Goal: Leave review/rating: Leave review/rating

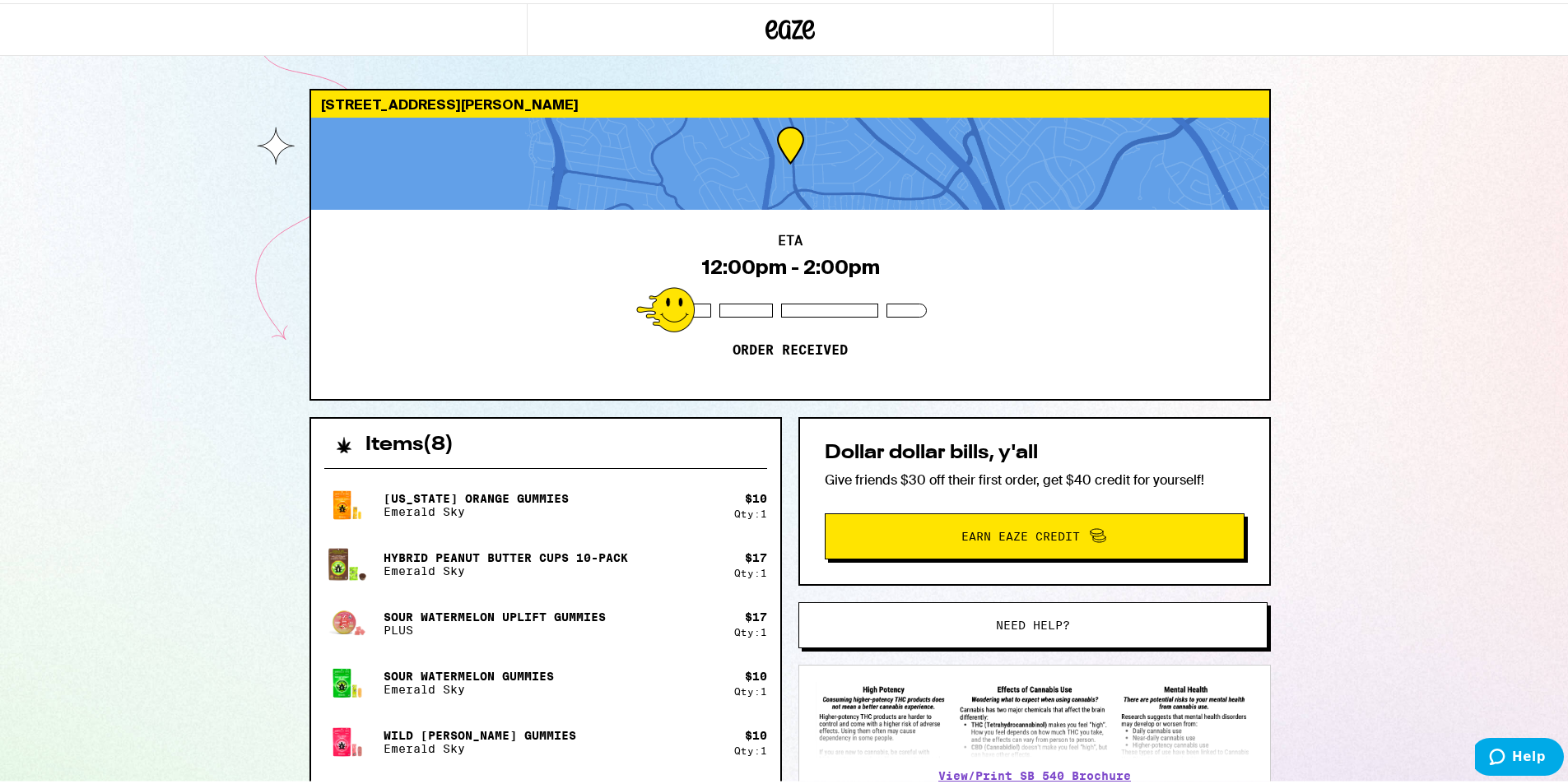
click at [239, 101] on div "4105 Callan Blvd Daly City 94015 ETA 12:00pm - 2:00pm Order received Items ( 8 …" at bounding box center [790, 615] width 1580 height 1230
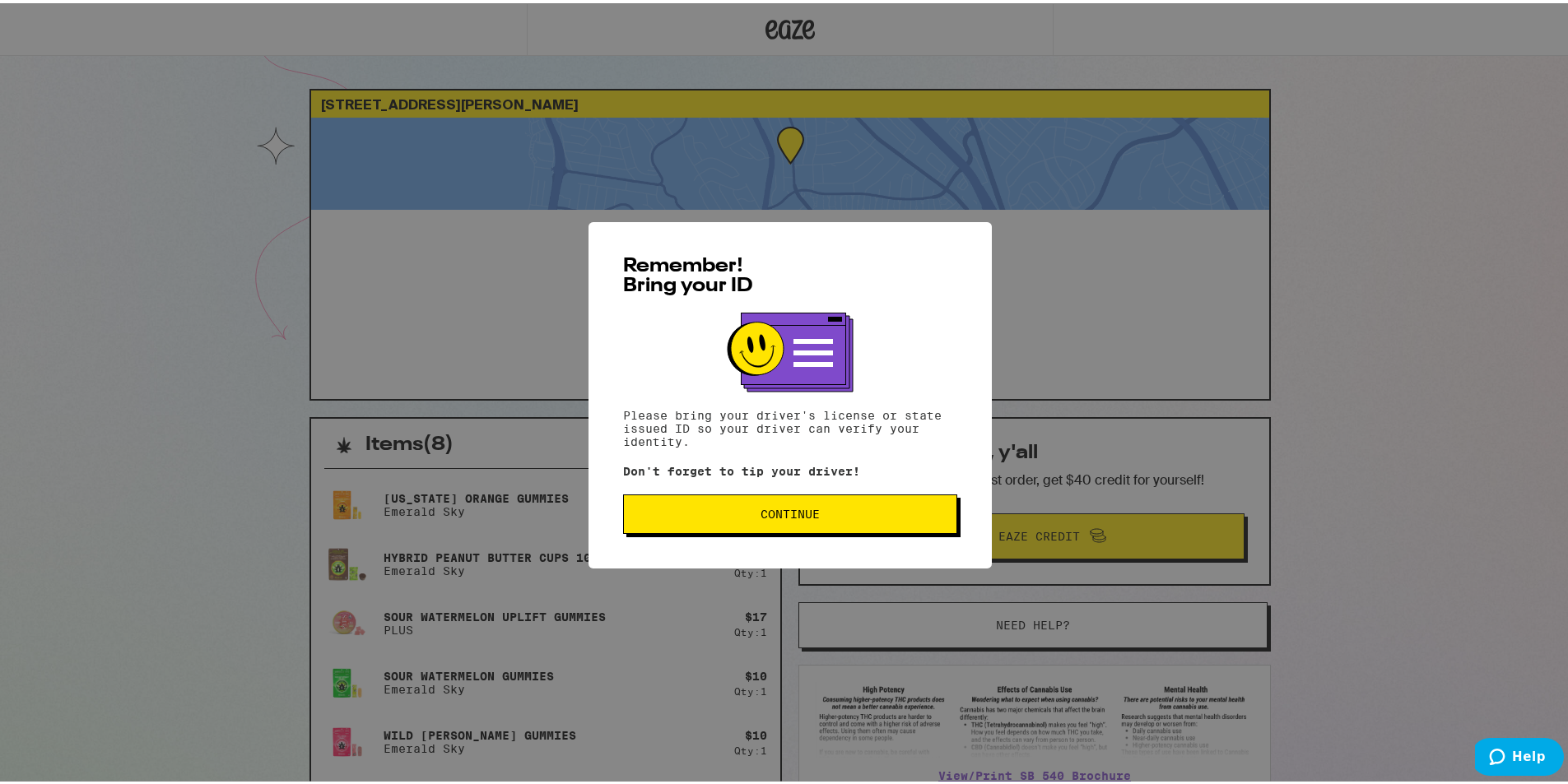
click at [783, 521] on button "Continue" at bounding box center [789, 511] width 334 height 40
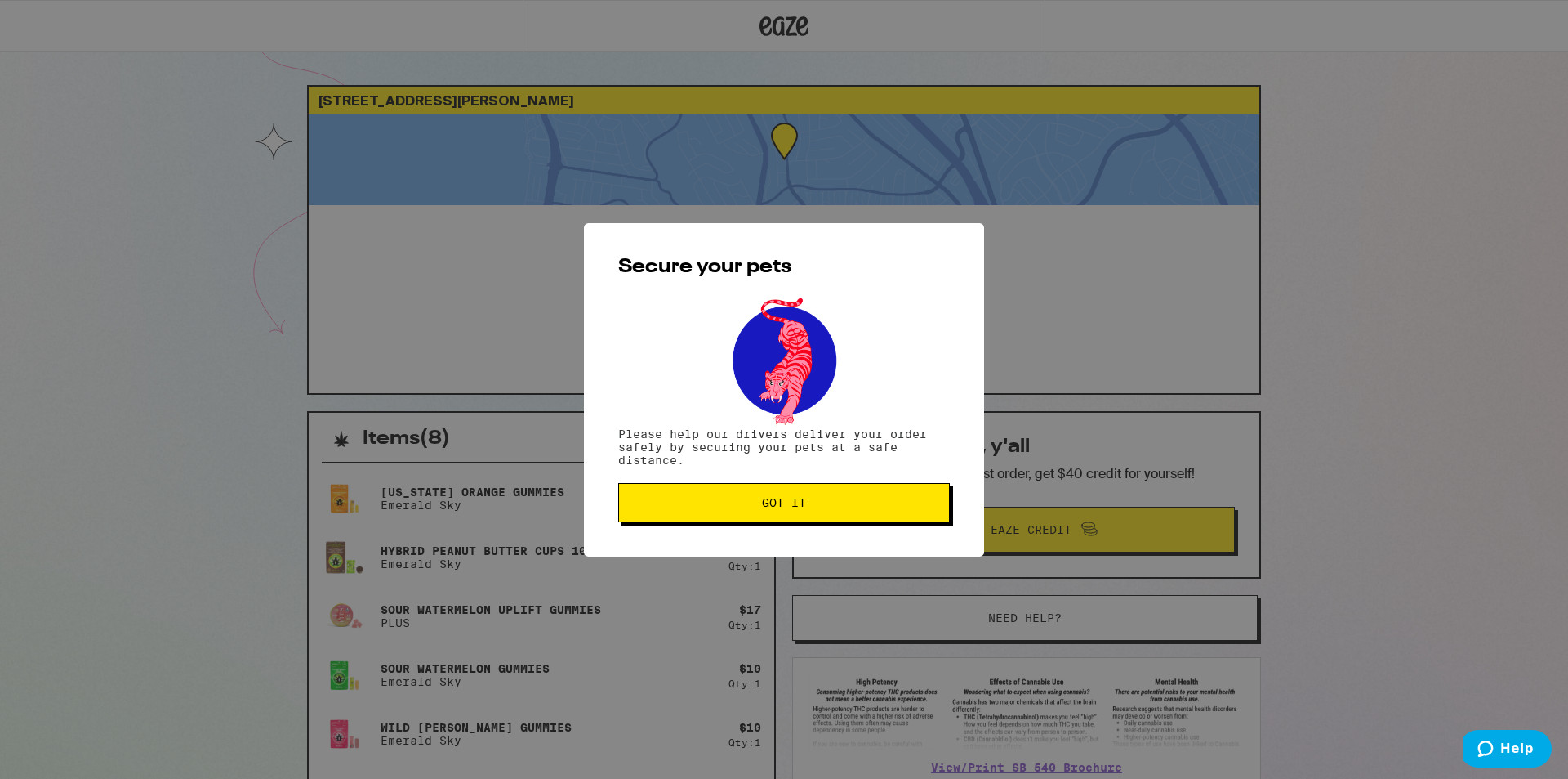
click at [758, 508] on span "Got it" at bounding box center [784, 502] width 304 height 12
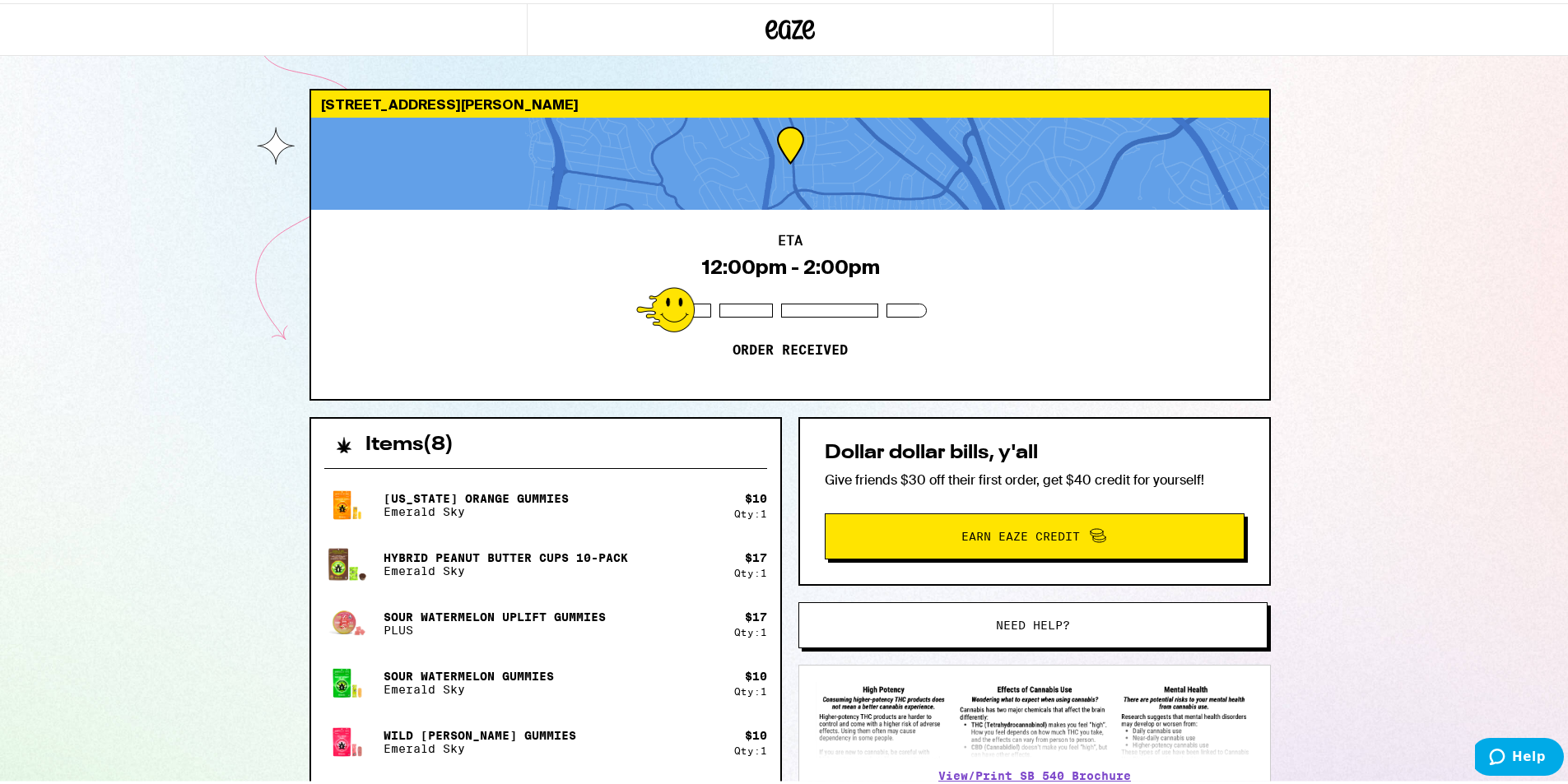
click at [556, 367] on div "ETA 12:00pm - 2:00pm Order received" at bounding box center [790, 301] width 958 height 189
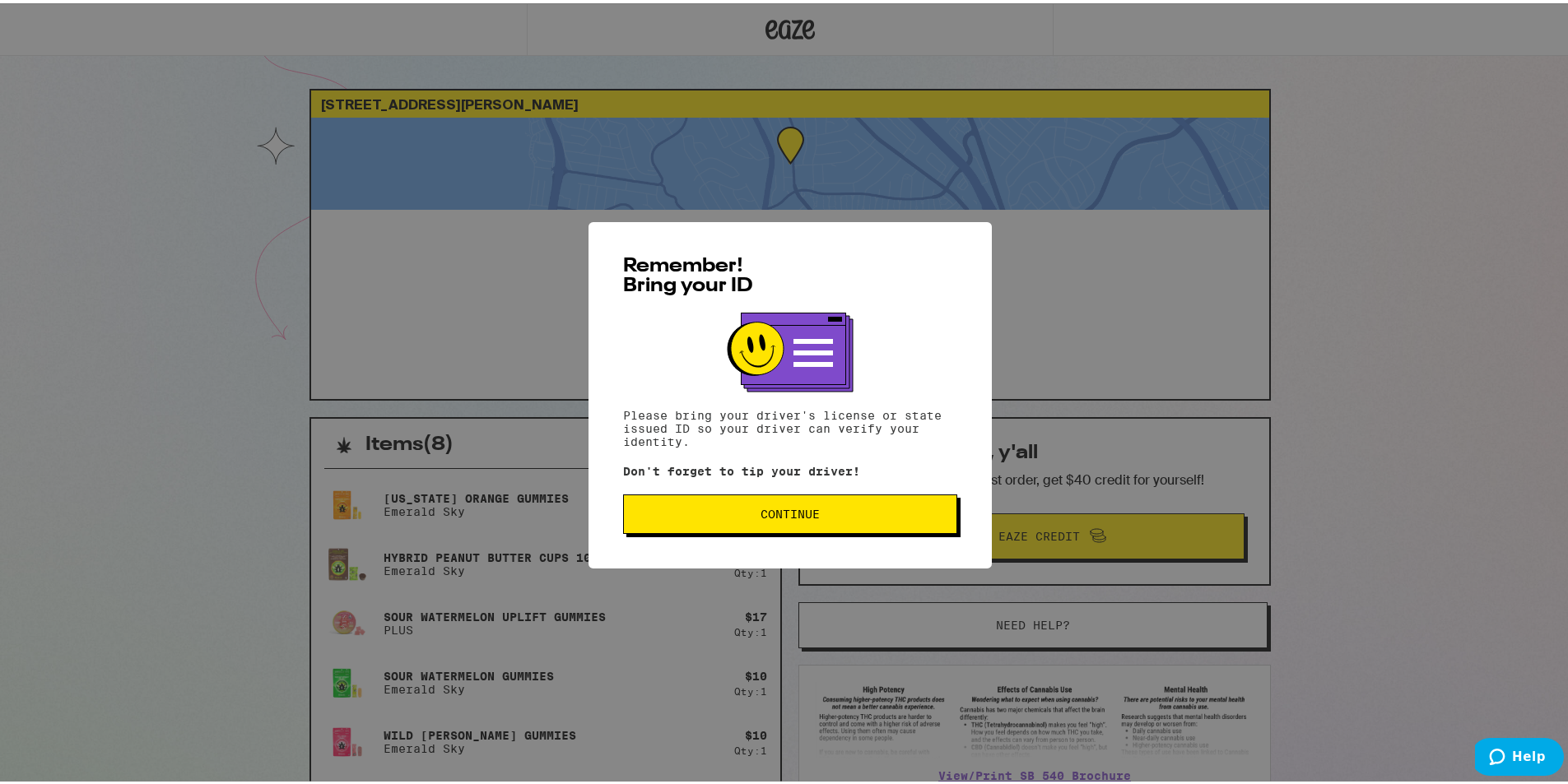
click at [750, 535] on div "Remember! Bring your ID Please bring your driver's license or state issued ID s…" at bounding box center [790, 391] width 403 height 346
click at [751, 527] on button "Continue" at bounding box center [789, 511] width 334 height 40
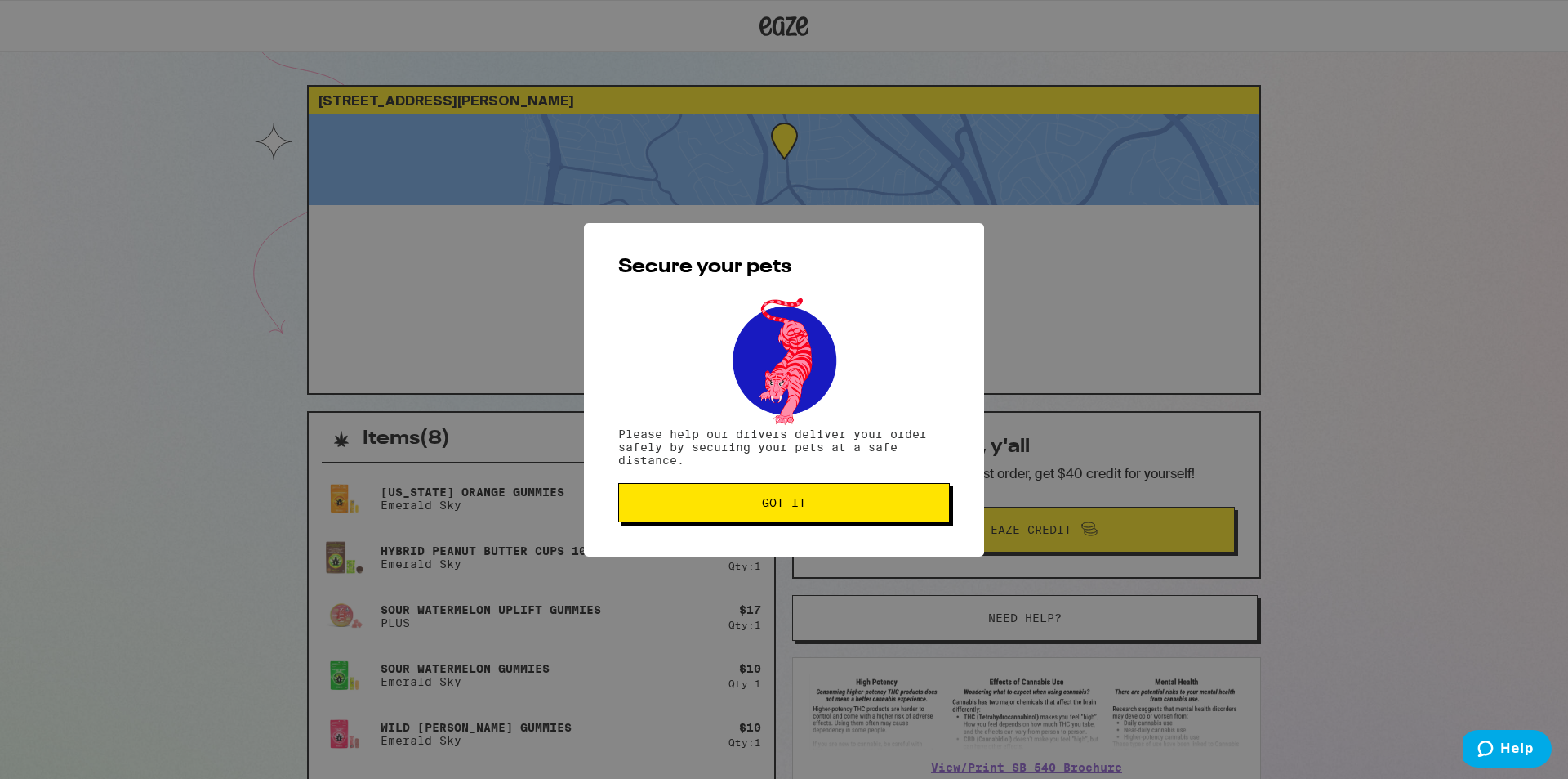
click at [743, 496] on button "Got it" at bounding box center [783, 503] width 331 height 39
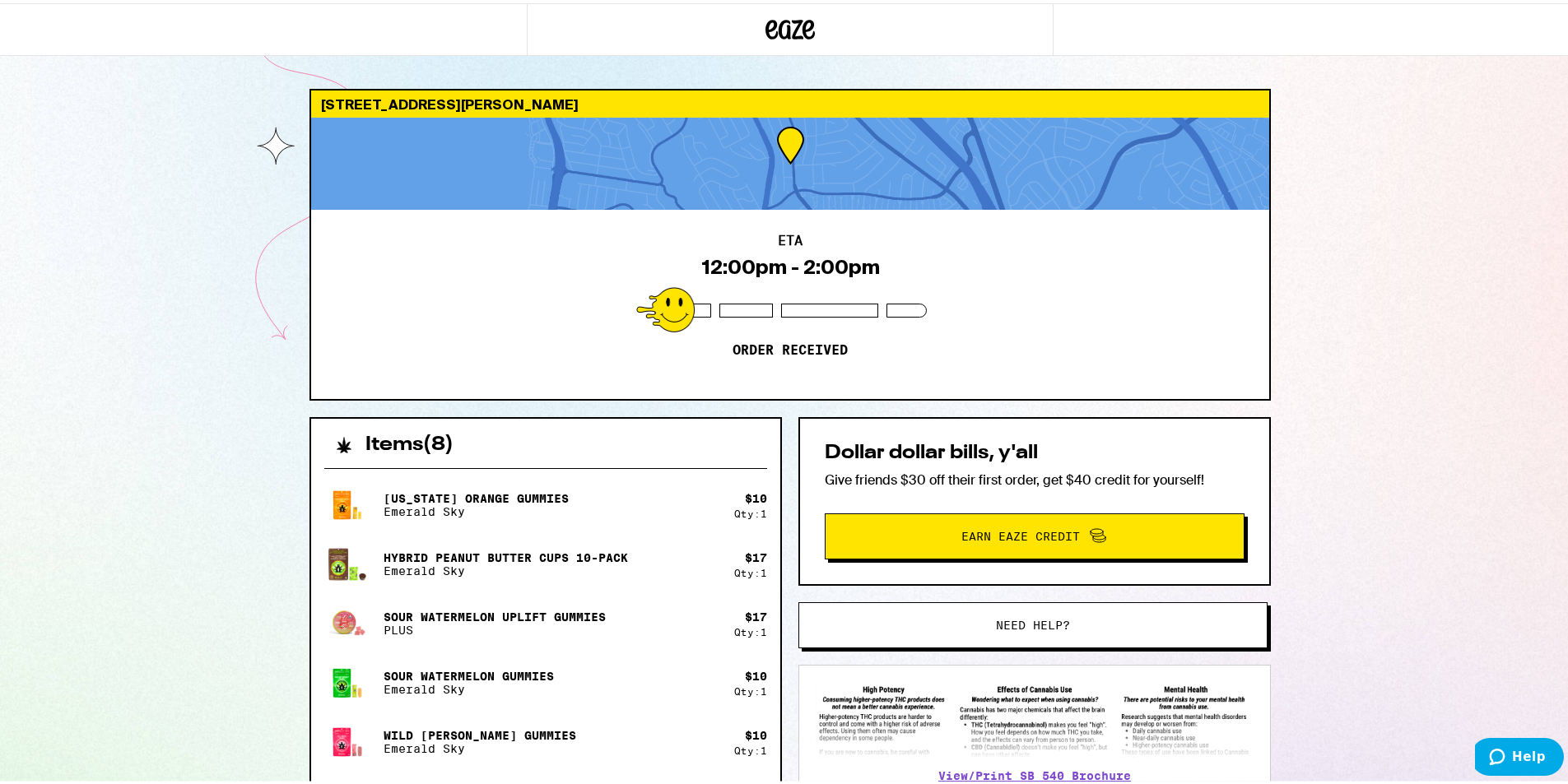
click at [159, 230] on div "4105 Callan Blvd Daly City 94015 ETA 12:00pm - 2:00pm Order received Items ( 8 …" at bounding box center [790, 606] width 1580 height 1213
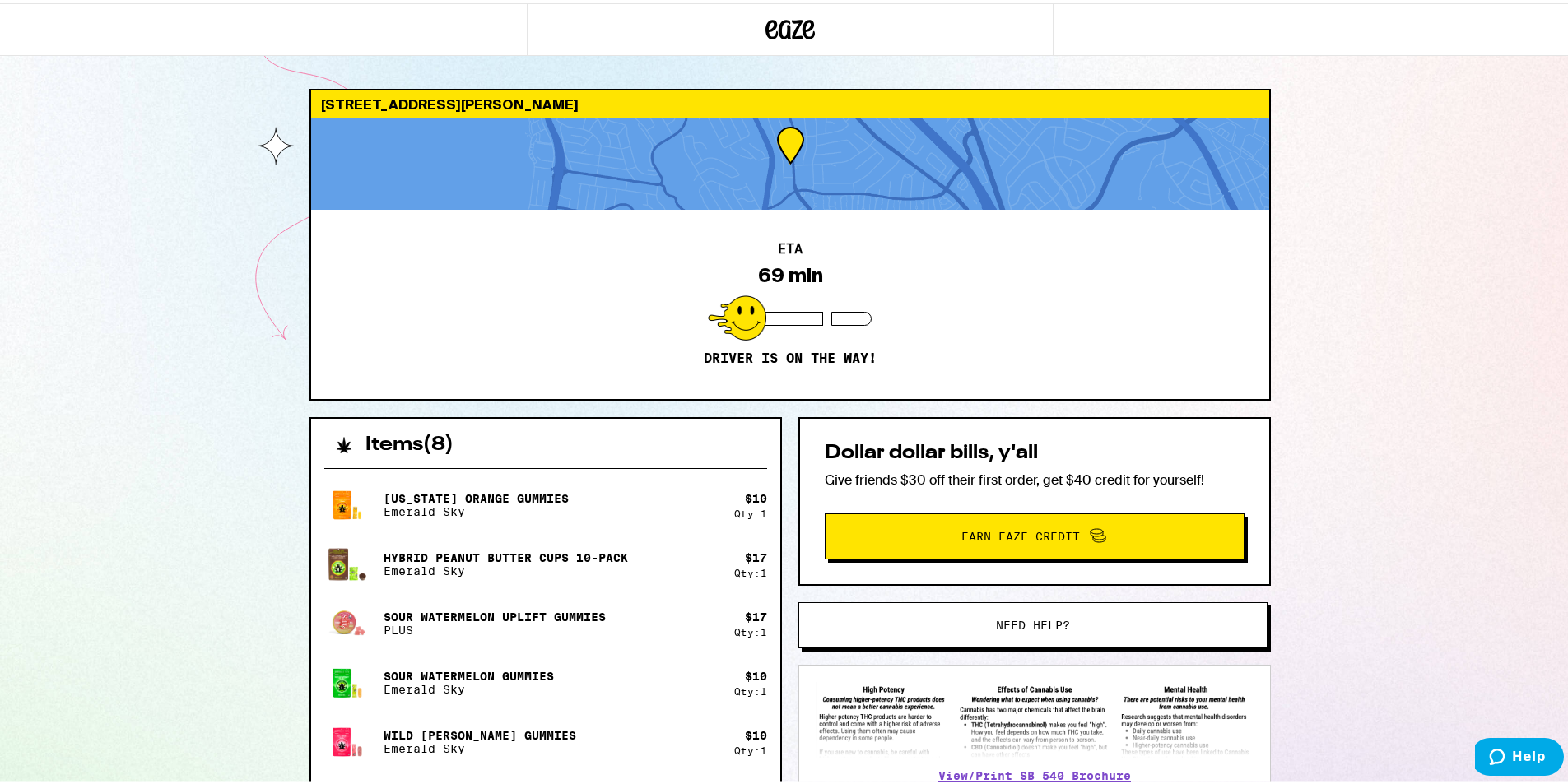
click at [237, 117] on div "4105 Callan Blvd Daly City 94015 ETA 69 min Driver is on the way! Items ( 8 ) C…" at bounding box center [790, 606] width 1580 height 1213
click at [144, 154] on div "4105 Callan Blvd Daly City 94015 ETA 66 min Driver is on the way! Items ( 8 ) C…" at bounding box center [790, 606] width 1580 height 1213
click at [152, 164] on div "4105 Callan Blvd Daly City 94015 ETA 66 min Driver is on the way! Items ( 8 ) C…" at bounding box center [790, 606] width 1580 height 1213
click at [158, 335] on div "4105 Callan Blvd Daly City 94015 ETA 65 min Driver is on the way! Items ( 8 ) C…" at bounding box center [790, 606] width 1580 height 1213
click at [157, 335] on div "4105 Callan Blvd Daly City 94015 ETA 65 min Driver is on the way! Items ( 8 ) C…" at bounding box center [790, 606] width 1580 height 1213
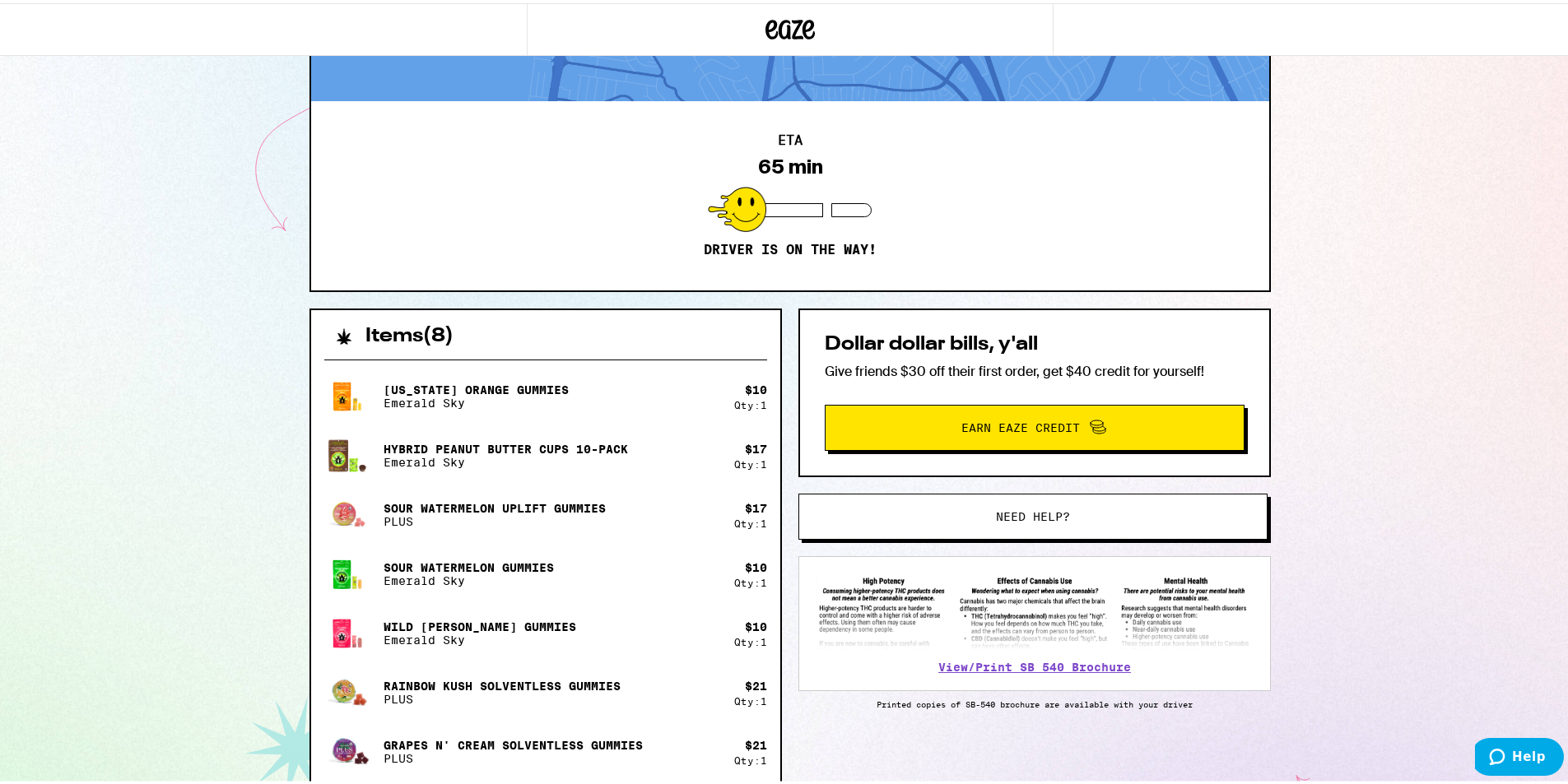
scroll to position [101, 0]
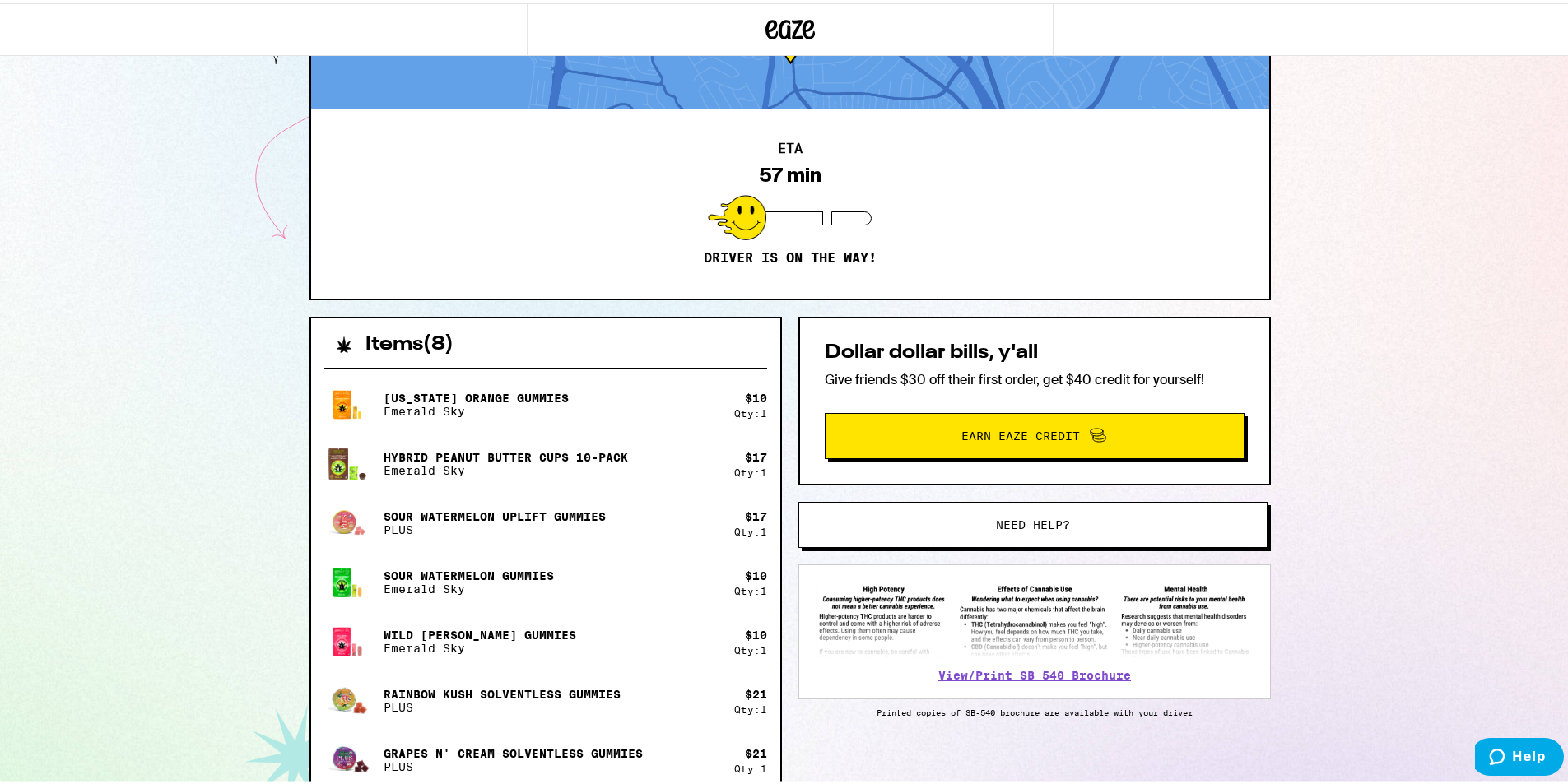
click at [231, 186] on div "4105 Callan Blvd Daly City 94015 ETA 57 min Driver is on the way! Items ( 8 ) C…" at bounding box center [790, 505] width 1580 height 1213
click at [63, 369] on div "4105 Callan Blvd Daly City 94015 ETA 56 min Driver is on the way! Items ( 8 ) C…" at bounding box center [790, 505] width 1580 height 1213
click at [1360, 120] on div "4105 Callan Blvd Daly City 94015 ETA 56 min Driver is on the way! Items ( 8 ) C…" at bounding box center [790, 505] width 1580 height 1213
click at [1411, 486] on div "[STREET_ADDRESS][PERSON_NAME] ETA 55 min Driver is on the way! Items ( 8 ) [US_…" at bounding box center [790, 505] width 1580 height 1213
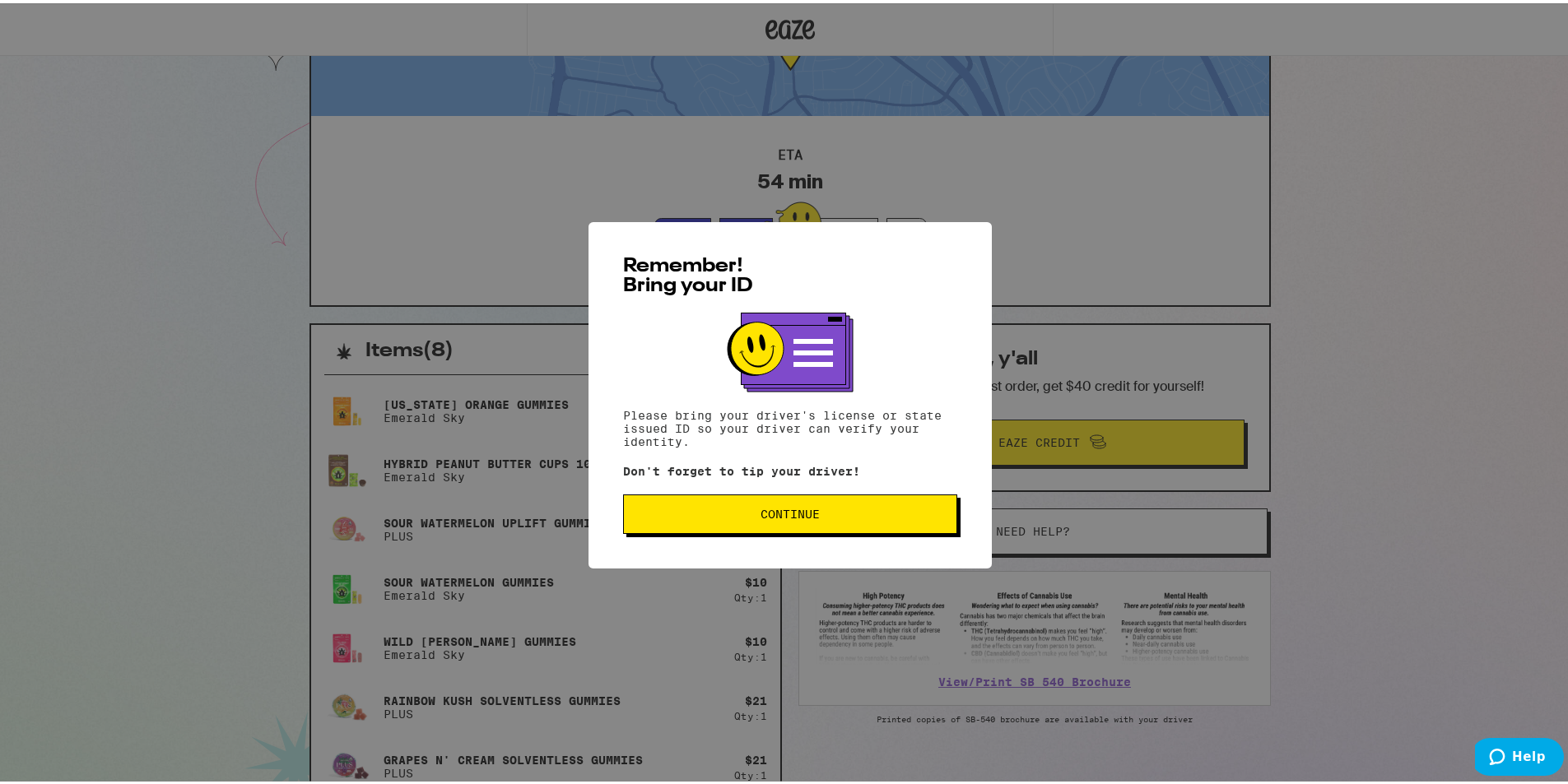
click at [728, 524] on button "Continue" at bounding box center [789, 511] width 334 height 40
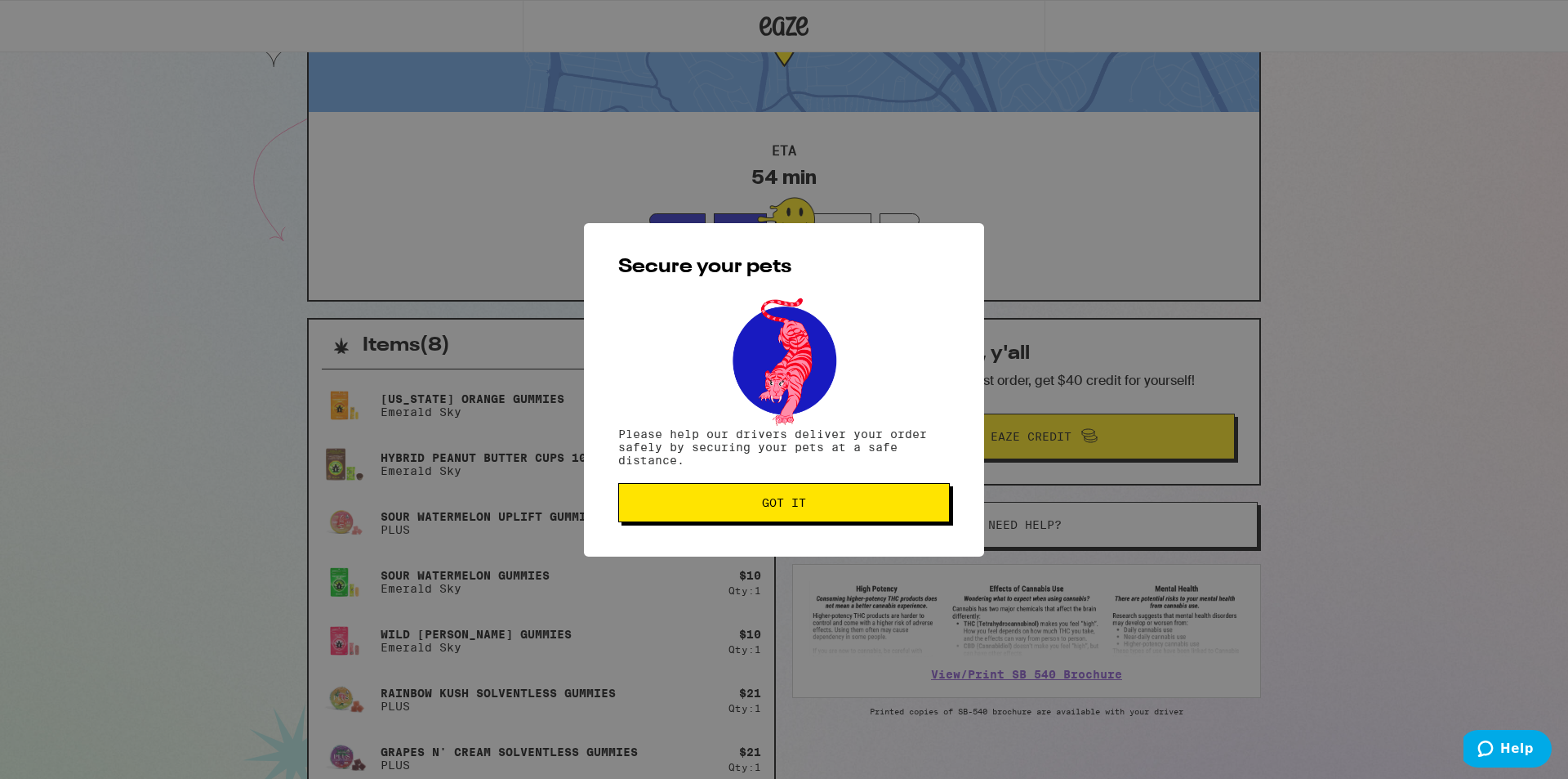
click at [724, 518] on button "Got it" at bounding box center [783, 503] width 331 height 39
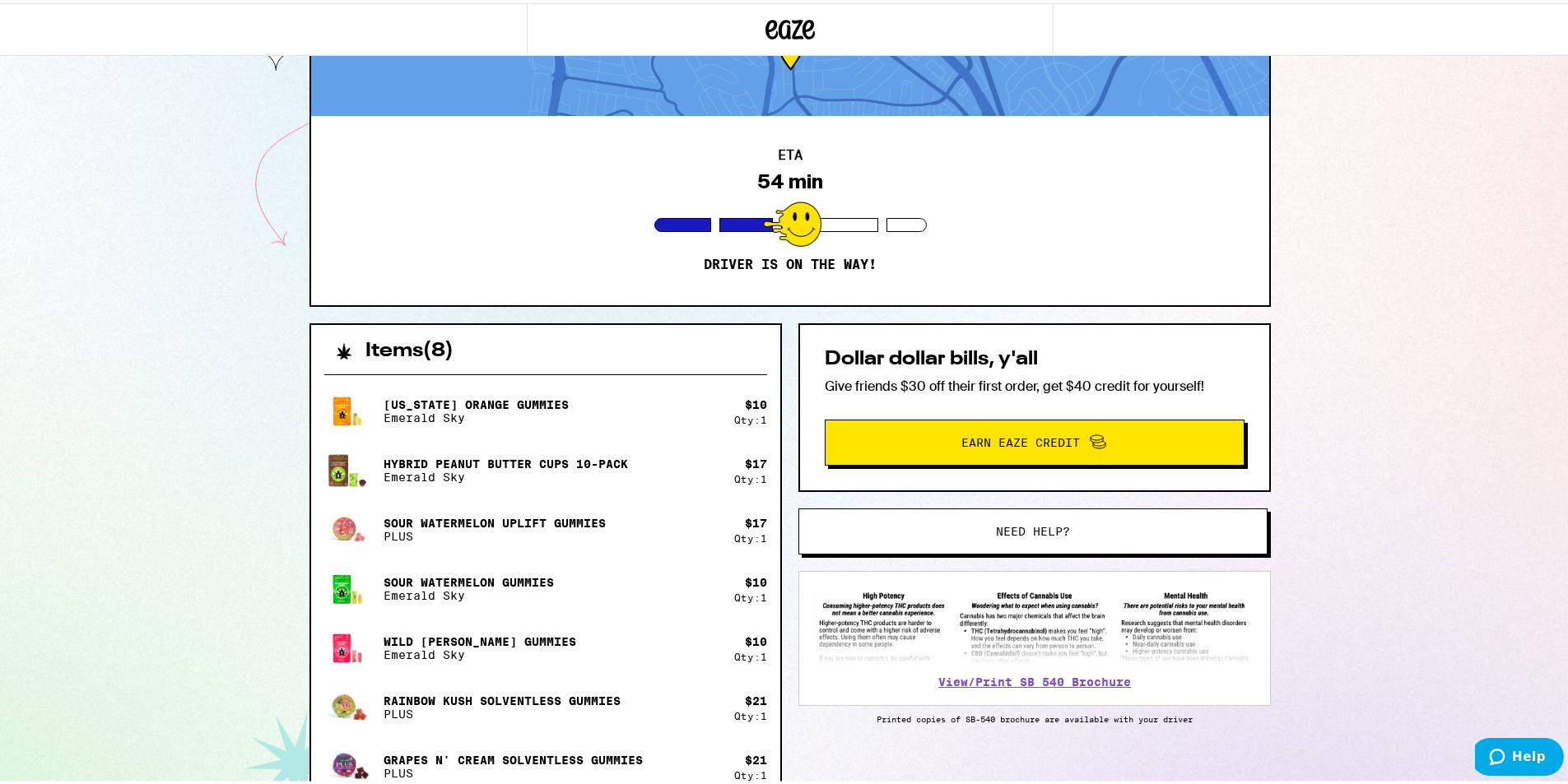
click at [138, 186] on div "[STREET_ADDRESS][PERSON_NAME] ETA 54 min Driver is on the way! Items ( 8 ) [US_…" at bounding box center [790, 512] width 1580 height 1213
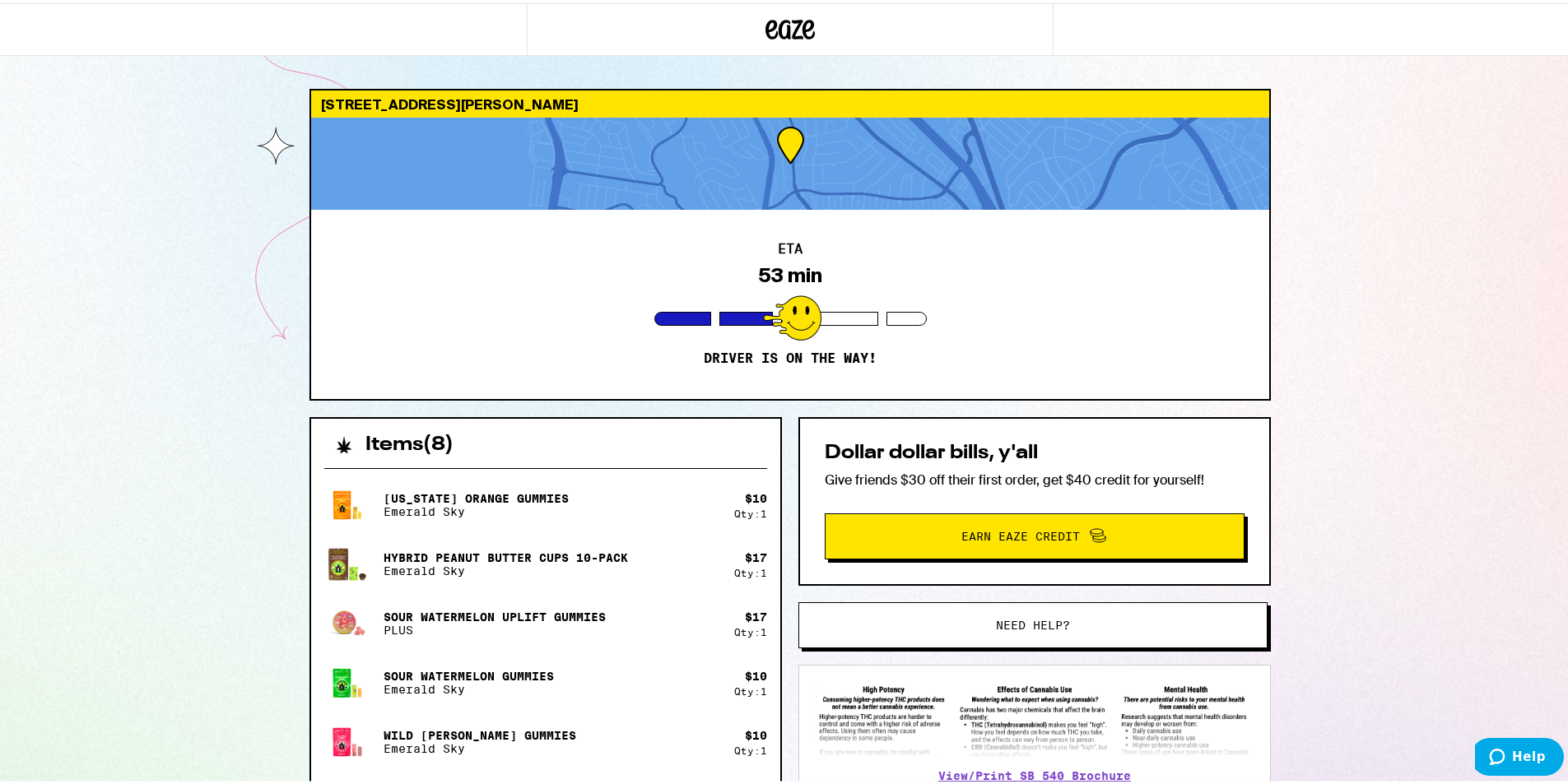
click at [150, 218] on div "[STREET_ADDRESS][PERSON_NAME] ETA 53 min Driver is on the way! Items ( 8 ) [US_…" at bounding box center [790, 606] width 1580 height 1213
click at [138, 484] on div "[STREET_ADDRESS][PERSON_NAME] ETA 53 min Driver is on the way! Items ( 8 ) [US_…" at bounding box center [790, 606] width 1580 height 1213
click at [169, 600] on div "[STREET_ADDRESS][PERSON_NAME] ETA 52 min Driver is on the way! Items ( 8 ) [US_…" at bounding box center [790, 606] width 1580 height 1213
click at [163, 492] on div "[STREET_ADDRESS][PERSON_NAME] ETA 52 min Driver is on the way! Items ( 8 ) [US_…" at bounding box center [790, 606] width 1580 height 1213
click at [96, 502] on div "[STREET_ADDRESS][PERSON_NAME] ETA 55 min Driver is on the way! Items ( 8 ) [US_…" at bounding box center [790, 606] width 1580 height 1213
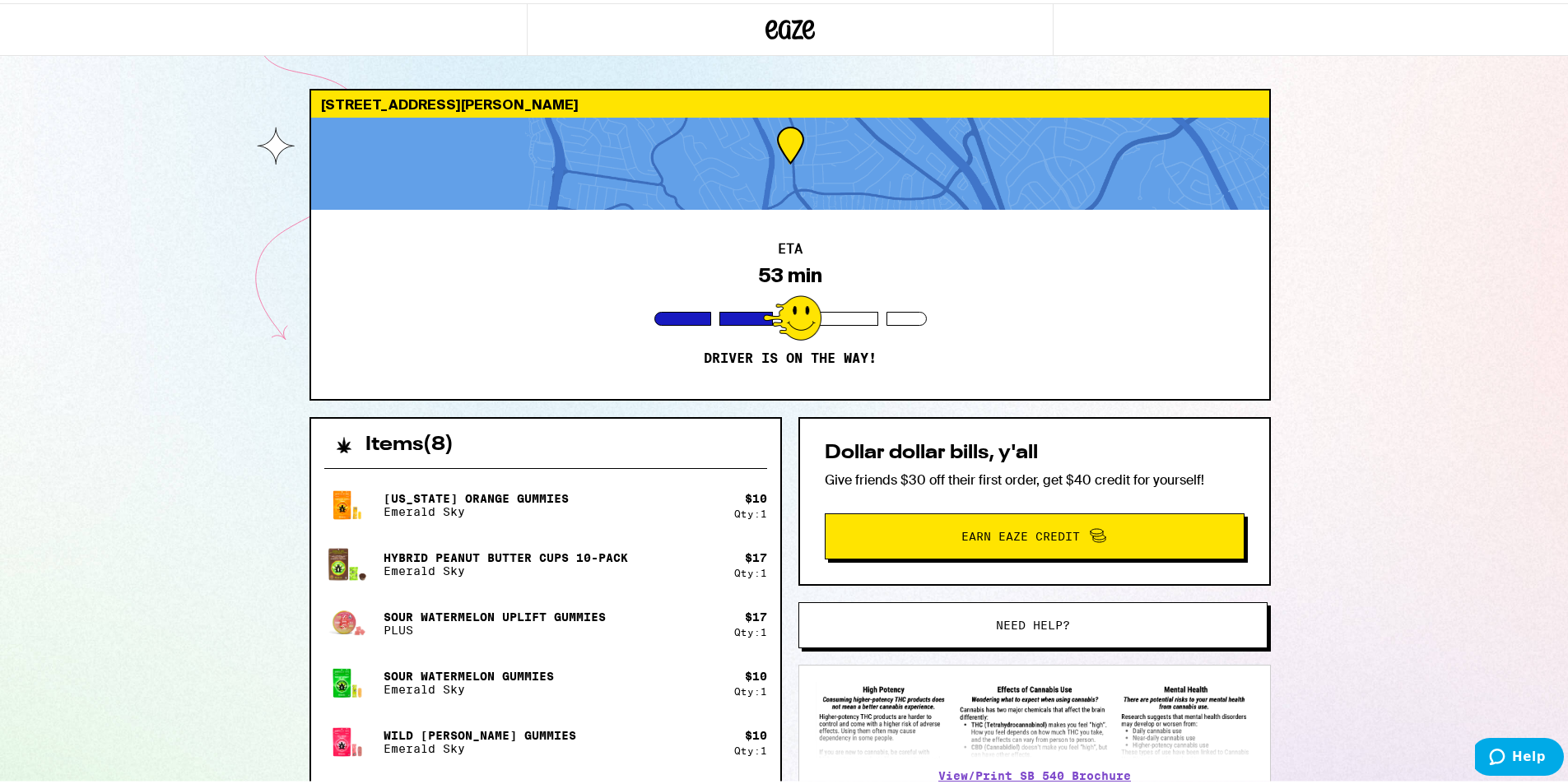
click at [148, 360] on div "[STREET_ADDRESS][PERSON_NAME] ETA 53 min Driver is on the way! Items ( 8 ) [US_…" at bounding box center [790, 606] width 1580 height 1213
click at [161, 334] on div "[STREET_ADDRESS][PERSON_NAME] ETA 48 min Driver is on the way! Items ( 8 ) [US_…" at bounding box center [790, 606] width 1580 height 1213
click at [102, 419] on div "[STREET_ADDRESS][PERSON_NAME] ETA 41 min Driver is on the way! Items ( 8 ) [US_…" at bounding box center [790, 606] width 1580 height 1213
click at [205, 317] on div "[STREET_ADDRESS][PERSON_NAME] ETA 21 min Driver is on the way! Items ( 8 ) [US_…" at bounding box center [790, 606] width 1580 height 1213
click at [53, 396] on div "[STREET_ADDRESS][PERSON_NAME] ETA 17 min Driver is on the way! Items ( 8 ) [US_…" at bounding box center [790, 606] width 1580 height 1213
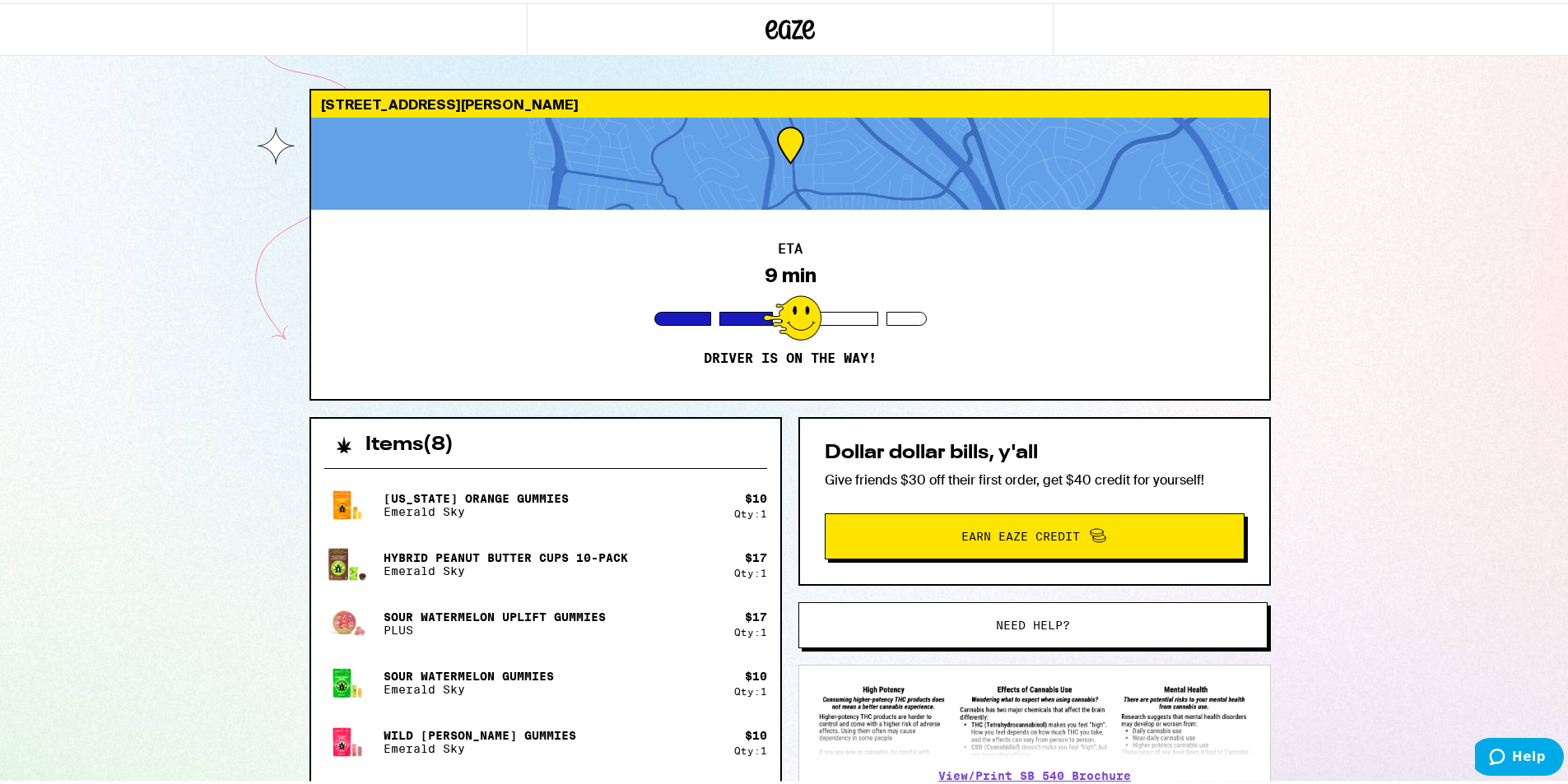
click at [309, 200] on div "[STREET_ADDRESS][PERSON_NAME] ETA 9 min Driver is on the way!" at bounding box center [790, 241] width 961 height 312
click at [136, 544] on div "[STREET_ADDRESS][PERSON_NAME] ETA 9 min Driver is on the way! Items ( 8 ) [US_S…" at bounding box center [790, 606] width 1580 height 1213
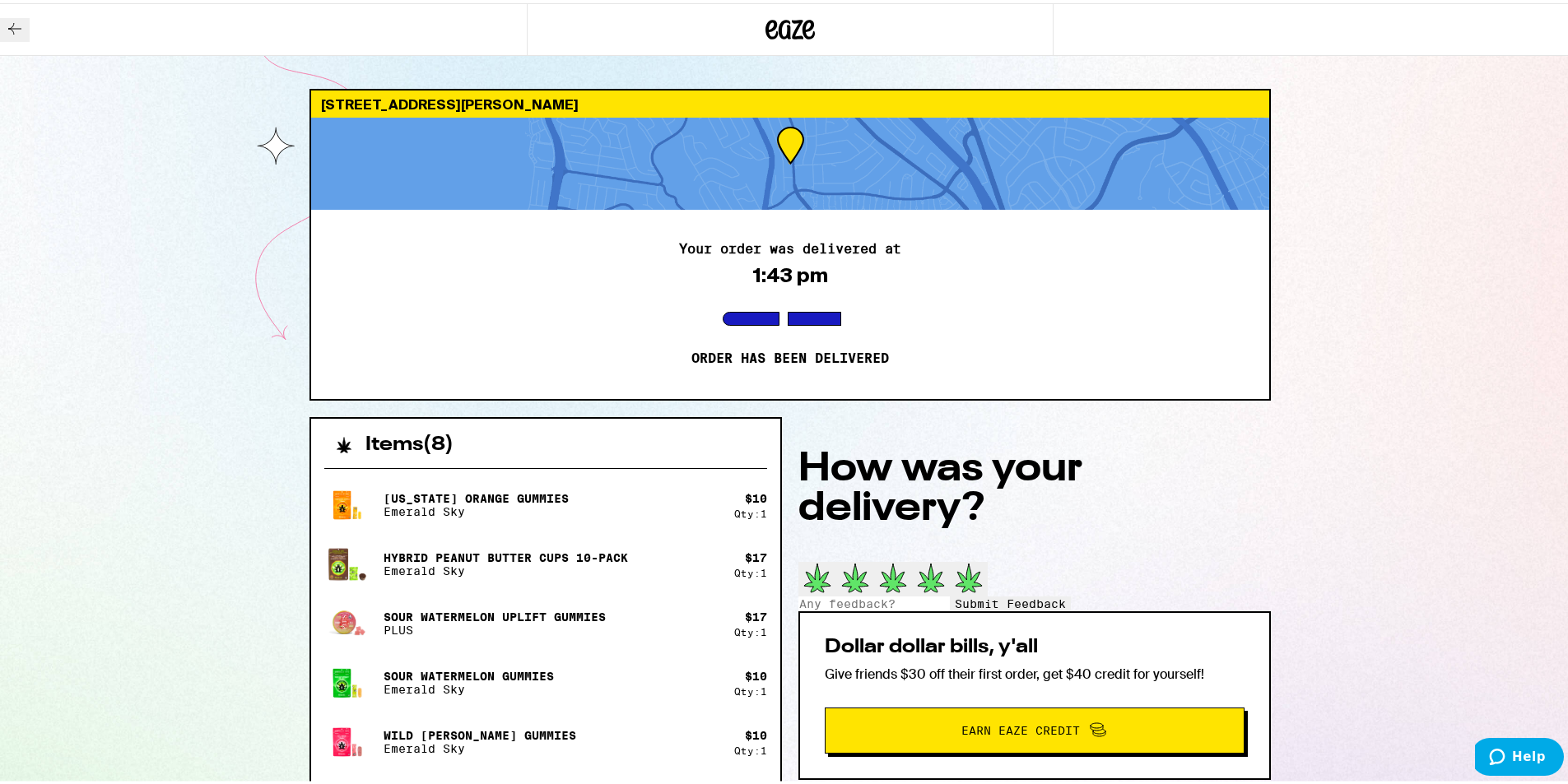
click at [981, 560] on icon at bounding box center [968, 575] width 26 height 29
click at [981, 593] on span "Submit Feedback" at bounding box center [1009, 600] width 111 height 13
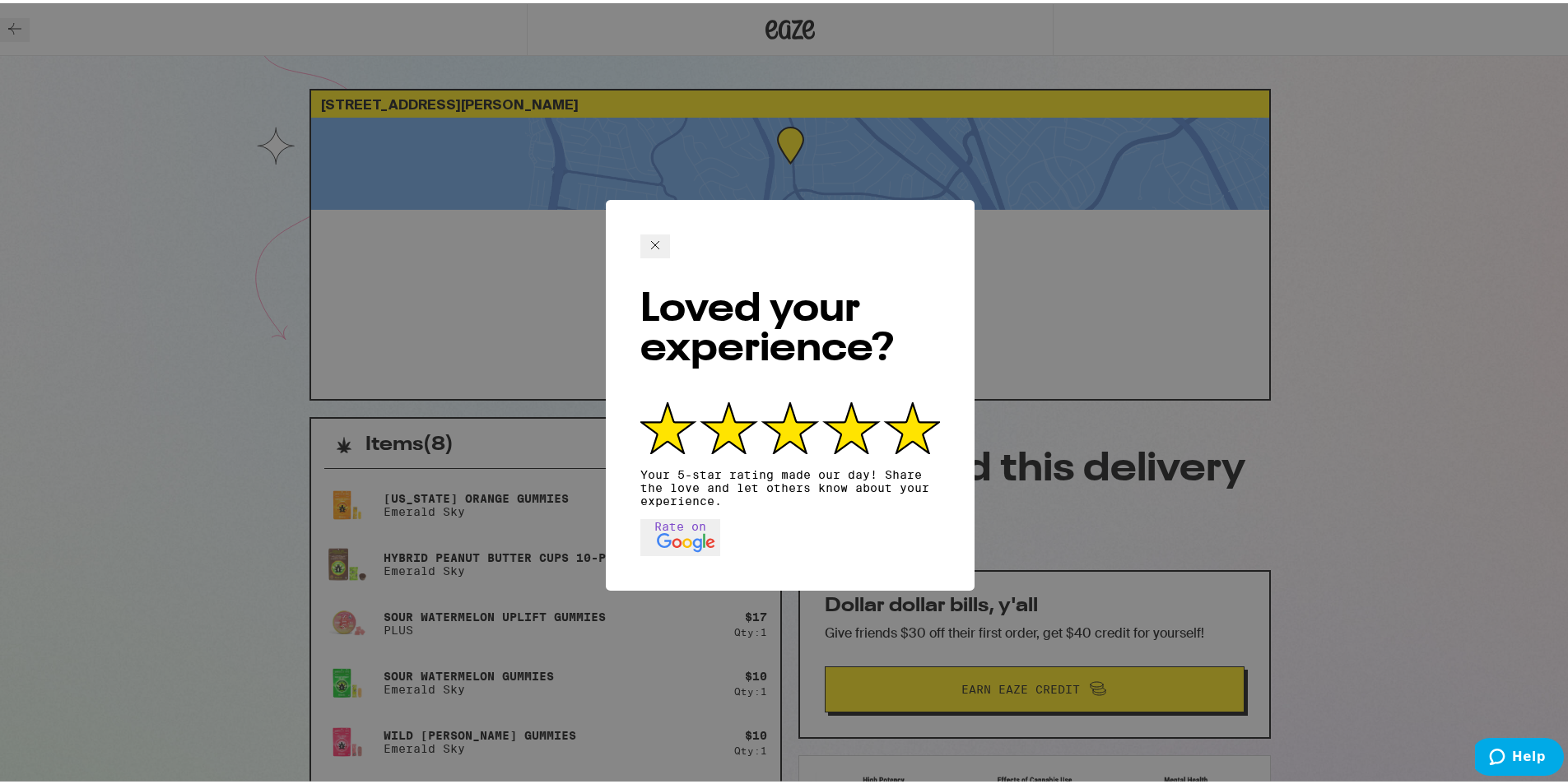
click at [895, 400] on icon at bounding box center [912, 425] width 53 height 50
click at [659, 237] on icon at bounding box center [655, 241] width 8 height 8
